Goal: Find specific page/section: Find specific page/section

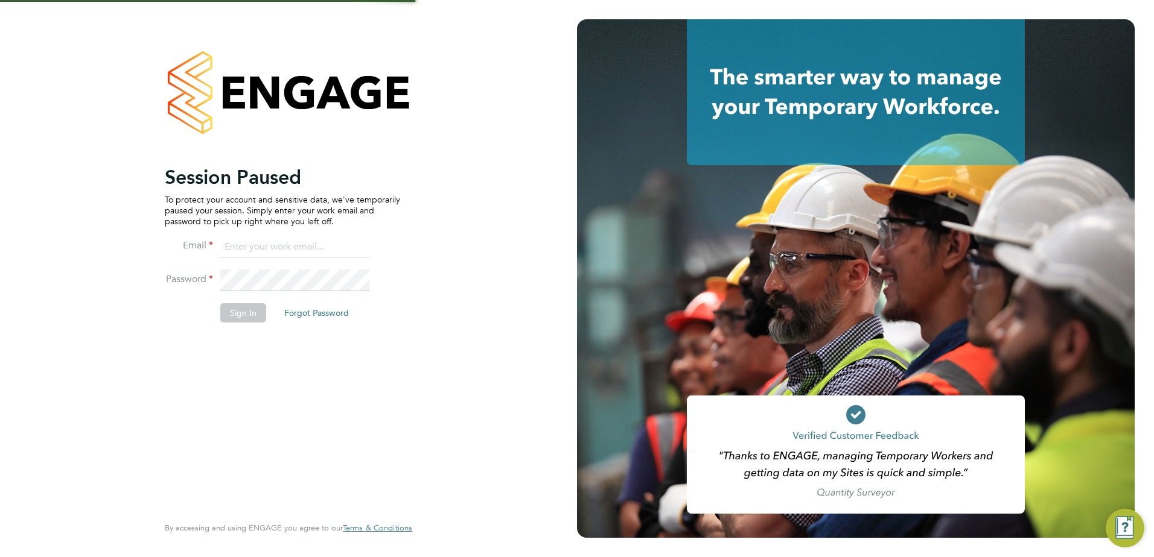
type input "jamesc@educationmattersgroup.co.uk"
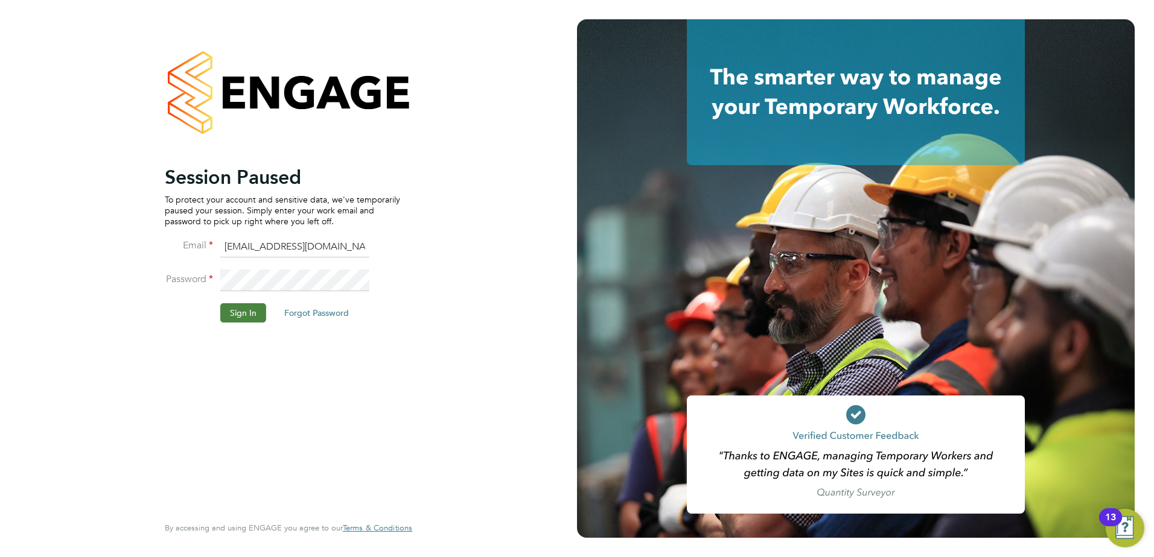
click at [253, 310] on button "Sign In" at bounding box center [243, 312] width 46 height 19
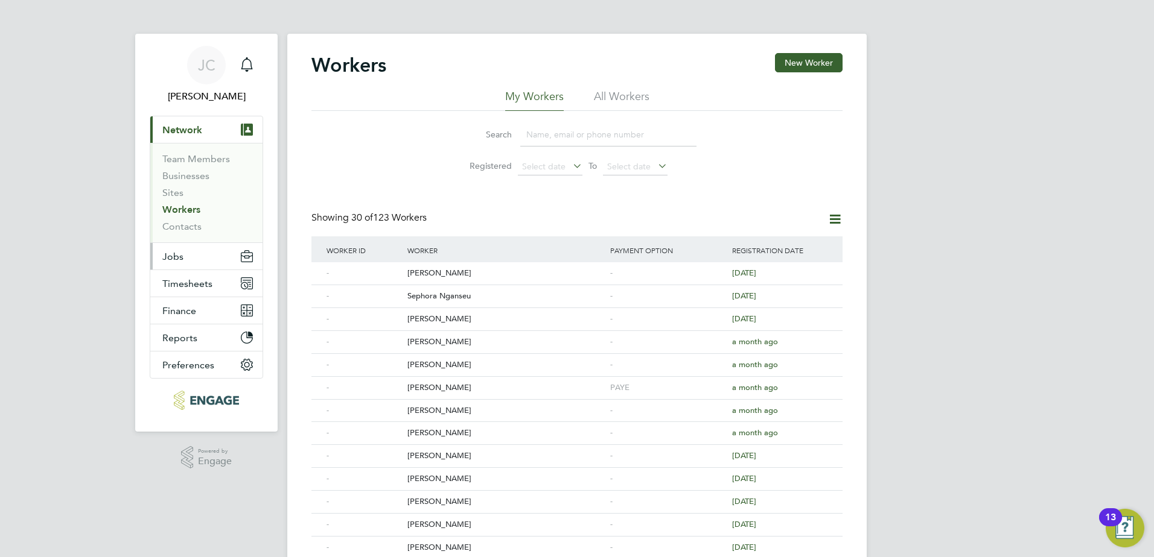
click at [180, 255] on span "Jobs" at bounding box center [172, 256] width 21 height 11
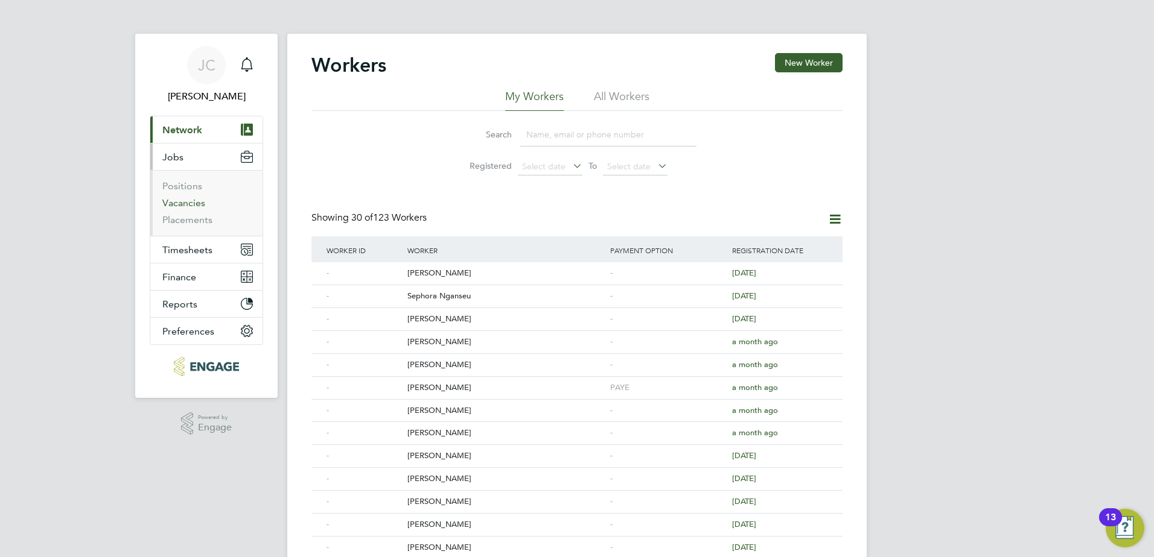
click at [173, 205] on link "Vacancies" at bounding box center [183, 202] width 43 height 11
